Goal: Task Accomplishment & Management: Use online tool/utility

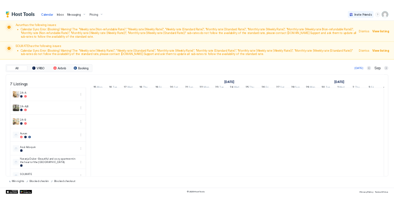
scroll to position [0, 370]
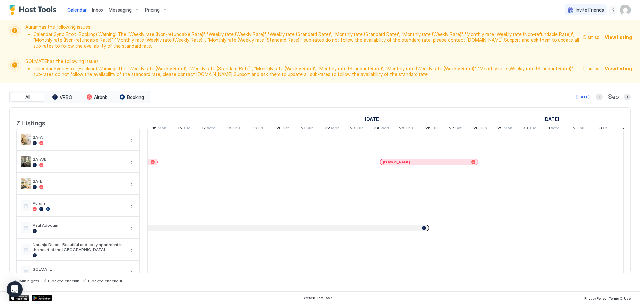
click at [629, 11] on img "User profile" at bounding box center [625, 10] width 11 height 11
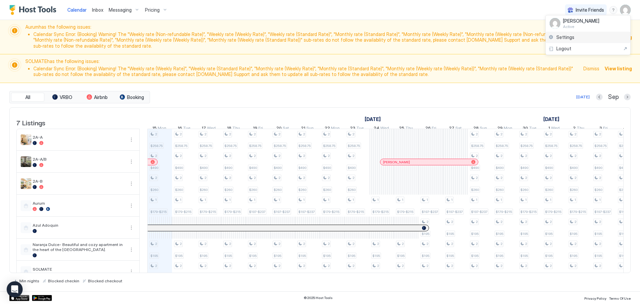
click at [562, 35] on span "Settings" at bounding box center [565, 37] width 18 height 6
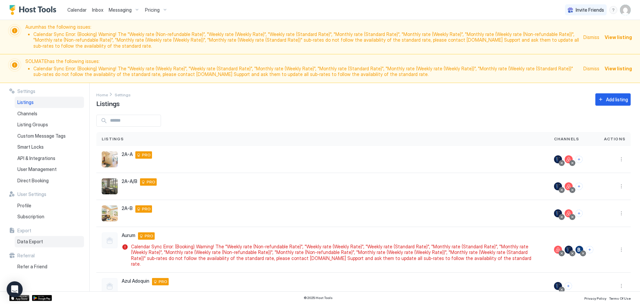
click at [31, 243] on span "Data Export" at bounding box center [30, 242] width 26 height 6
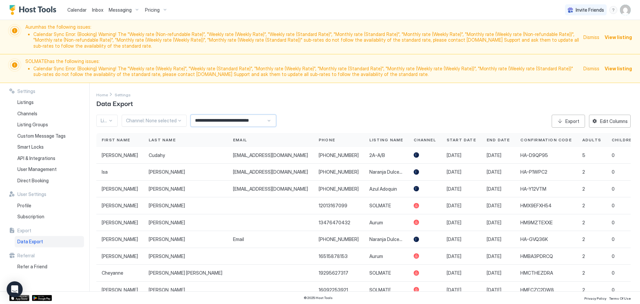
click at [206, 122] on input "**********" at bounding box center [228, 120] width 75 height 11
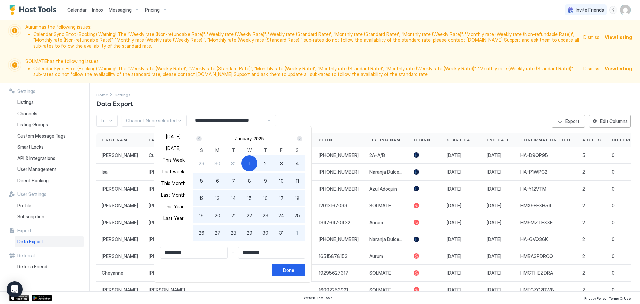
click at [298, 139] on div "Next" at bounding box center [299, 138] width 5 height 5
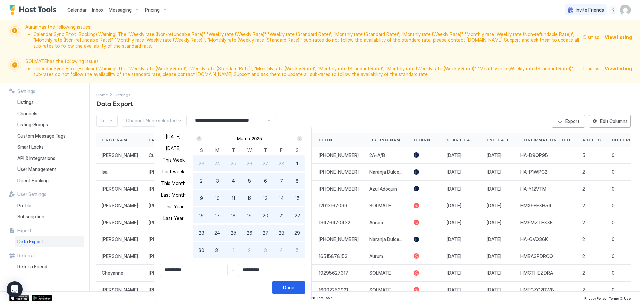
click at [298, 139] on div "Next" at bounding box center [299, 138] width 5 height 5
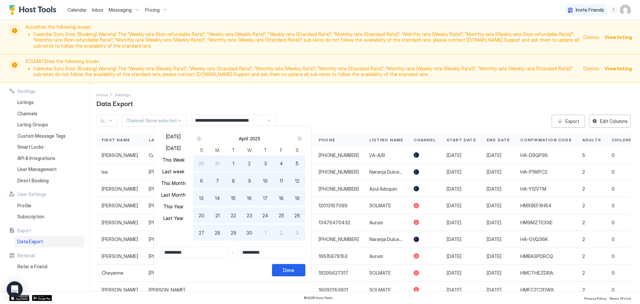
click at [298, 139] on div "Next" at bounding box center [299, 138] width 5 height 5
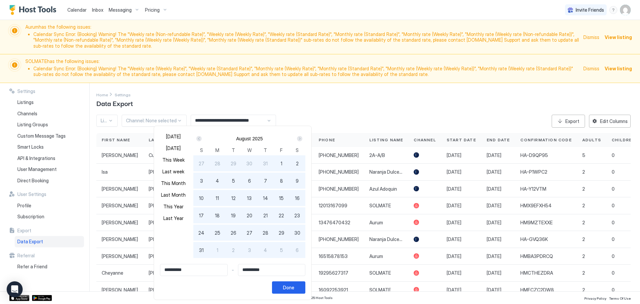
click at [298, 139] on div "Next" at bounding box center [299, 138] width 5 height 5
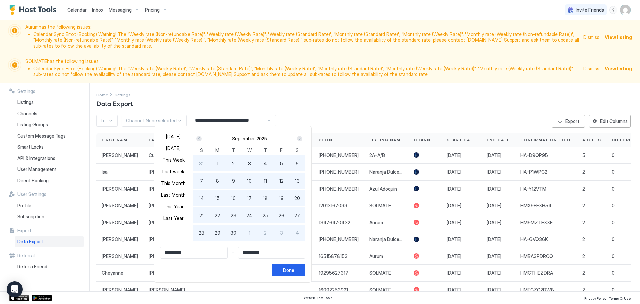
click at [217, 197] on span "15" at bounding box center [217, 198] width 5 height 7
type input "**********"
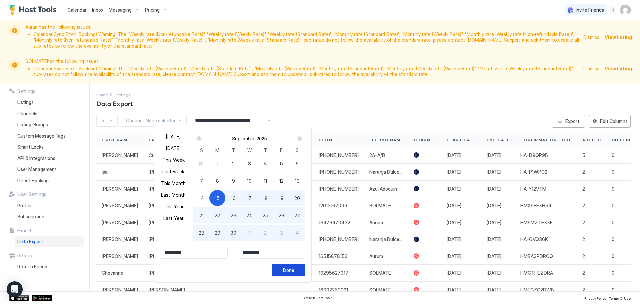
click at [289, 268] on div "Done" at bounding box center [288, 270] width 11 height 7
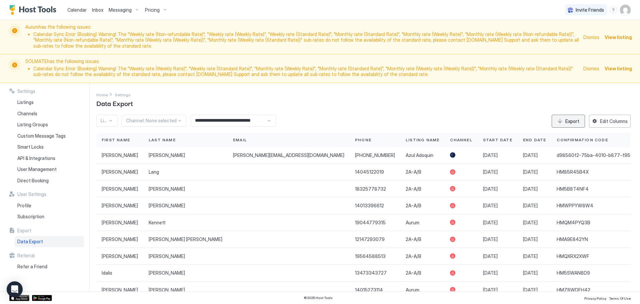
click at [565, 121] on div "Export" at bounding box center [572, 121] width 14 height 7
